Goal: Check status

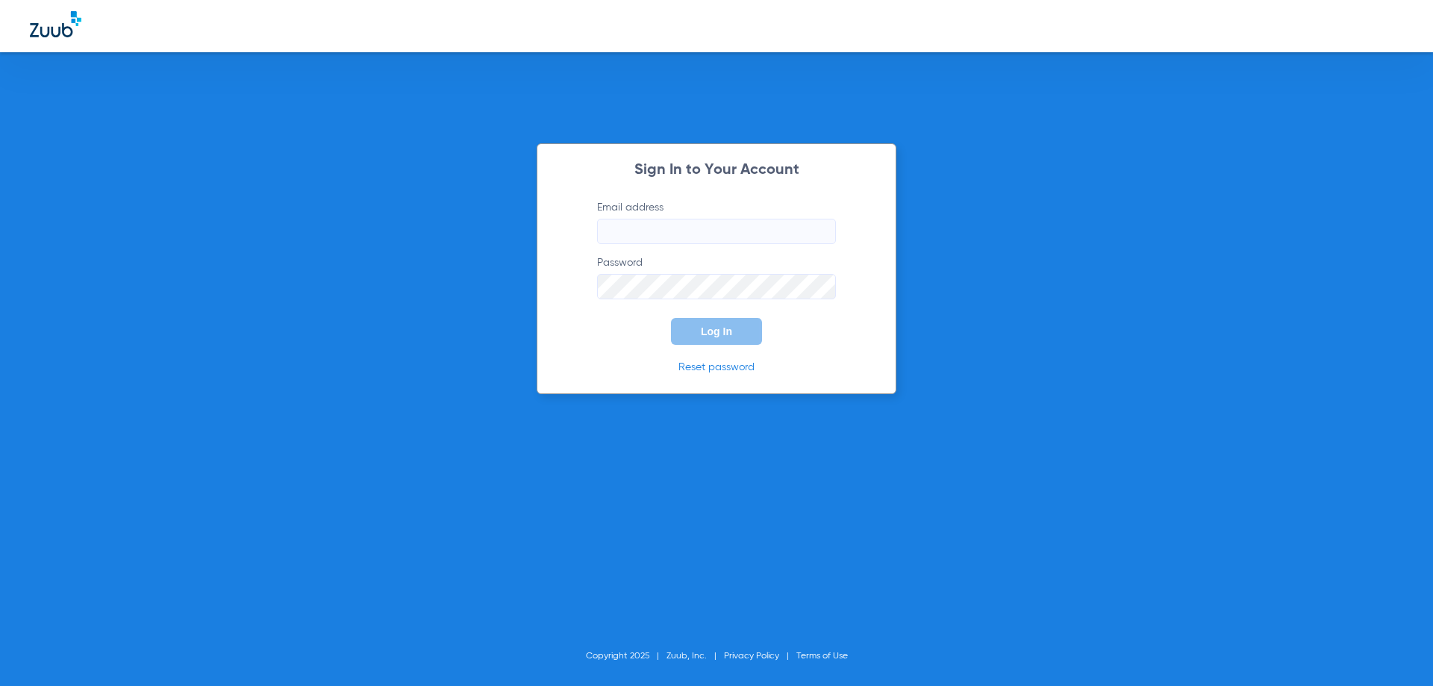
click at [623, 232] on input "Email address" at bounding box center [716, 231] width 239 height 25
click at [705, 329] on span "Log In" at bounding box center [716, 331] width 31 height 12
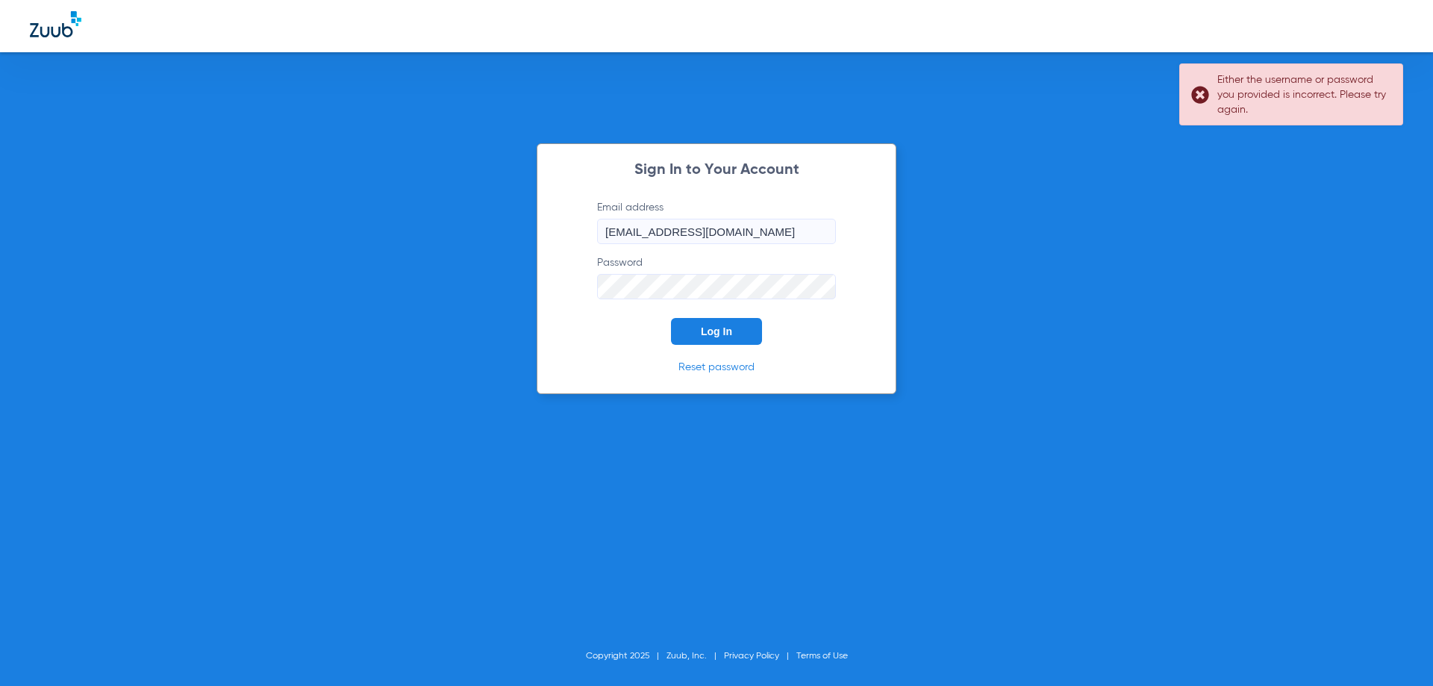
click at [759, 237] on input "[EMAIL_ADDRESS][DOMAIN_NAME]" at bounding box center [716, 231] width 239 height 25
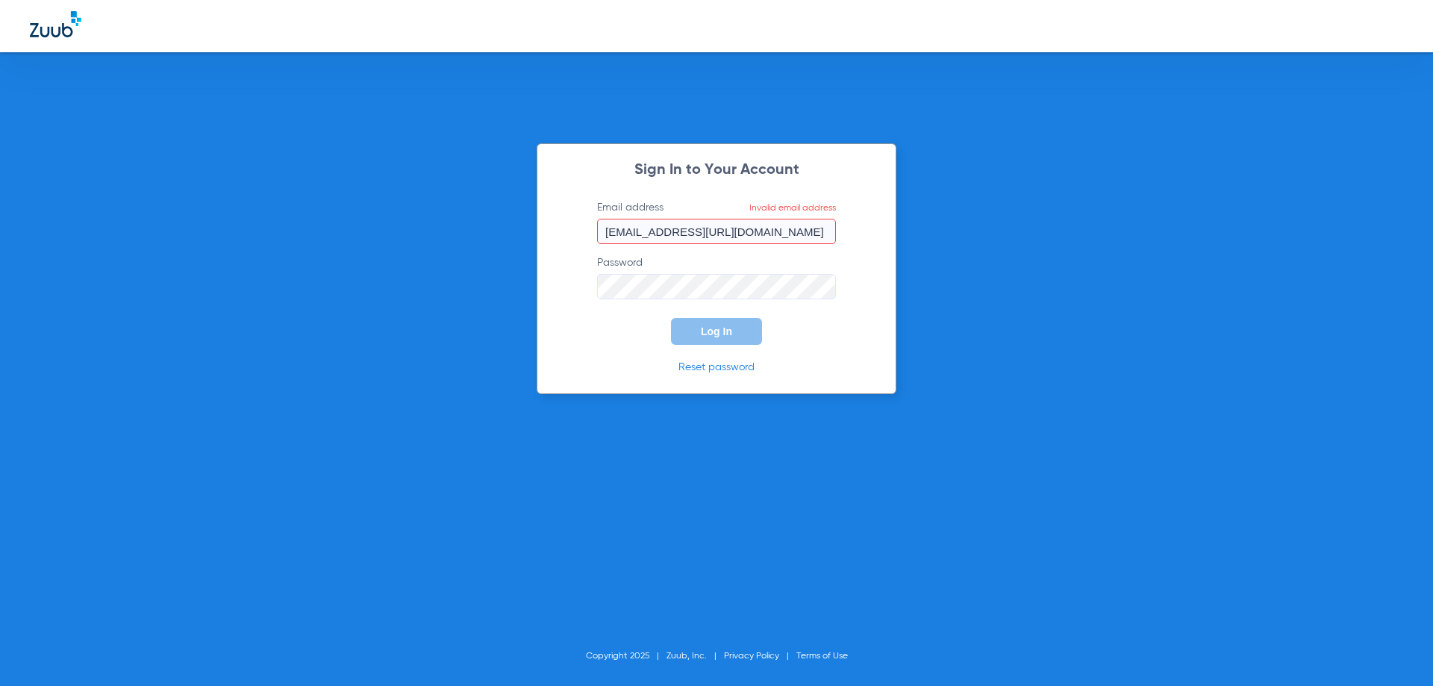
type input "[EMAIL_ADDRESS][DOMAIN_NAME]"
click at [698, 329] on button "Log In" at bounding box center [716, 331] width 91 height 27
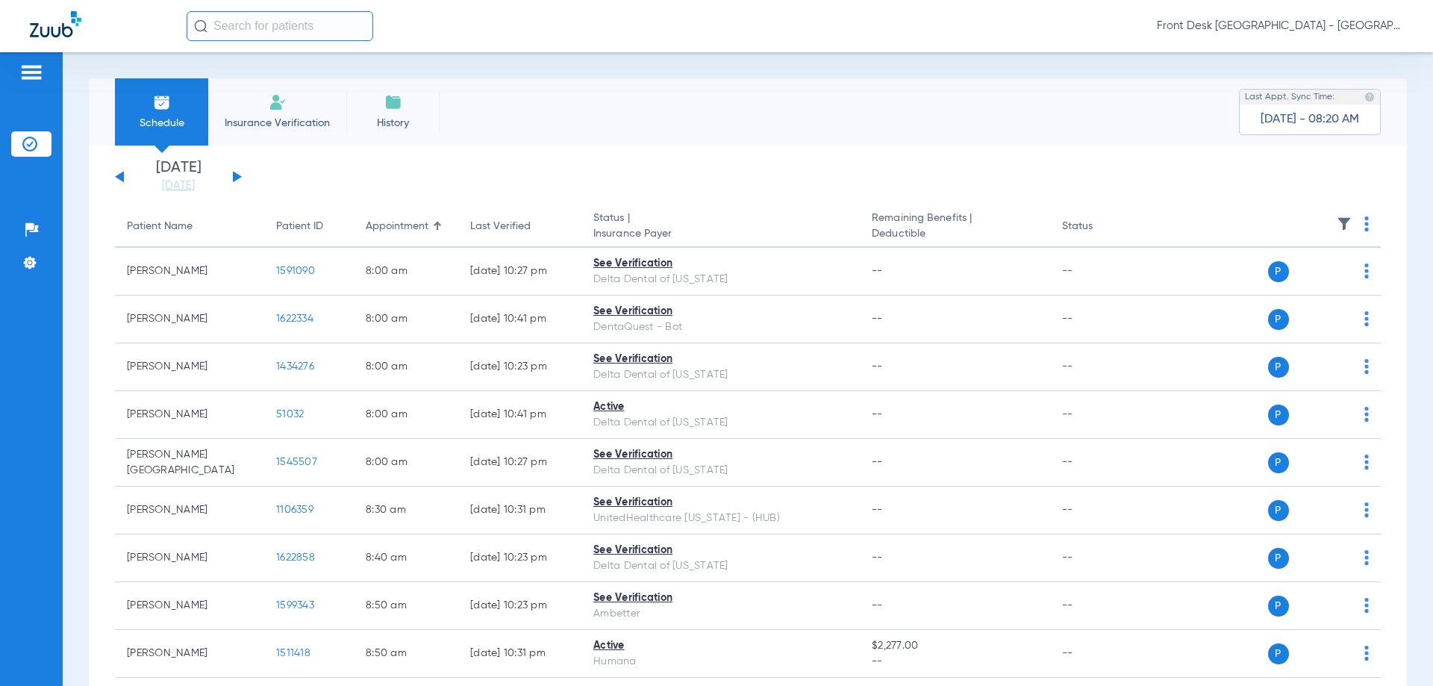
click at [225, 24] on input "text" at bounding box center [280, 26] width 187 height 30
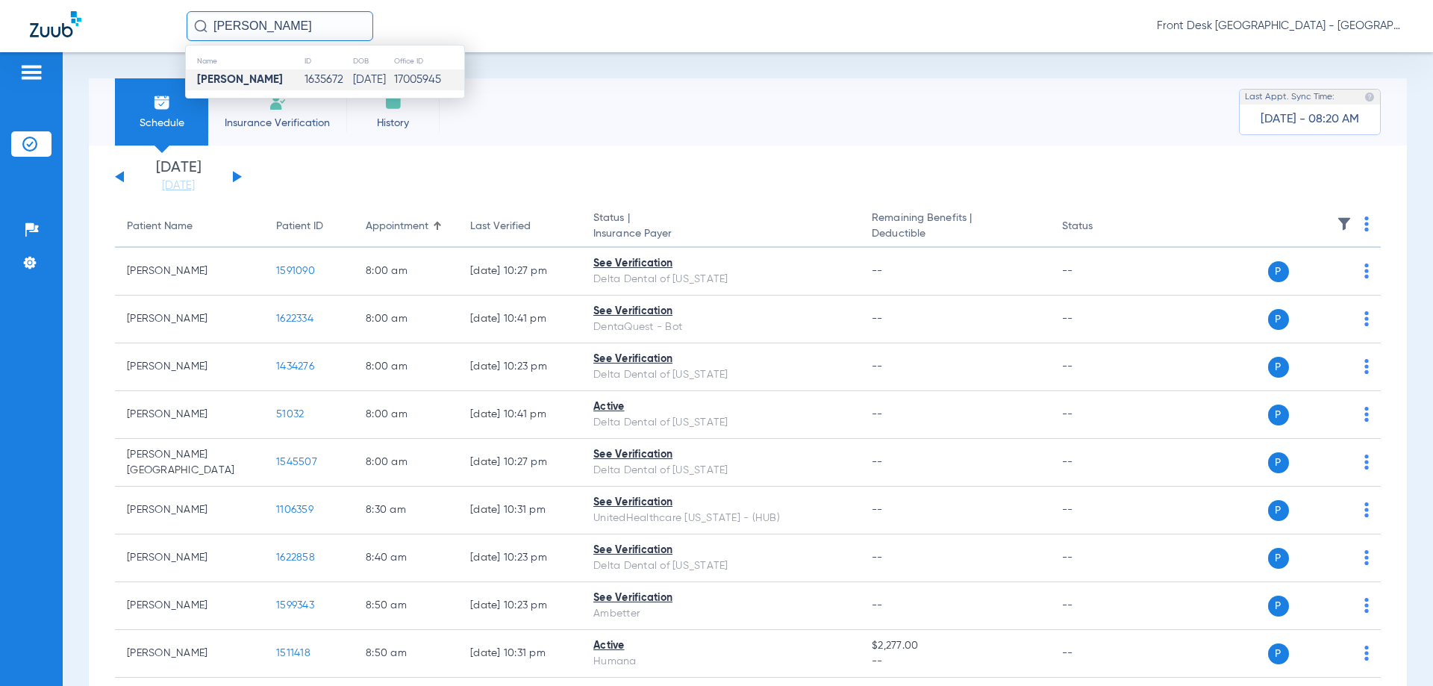
type input "[PERSON_NAME]"
click at [250, 83] on strong "[PERSON_NAME]" at bounding box center [240, 79] width 86 height 11
